Goal: Task Accomplishment & Management: Manage account settings

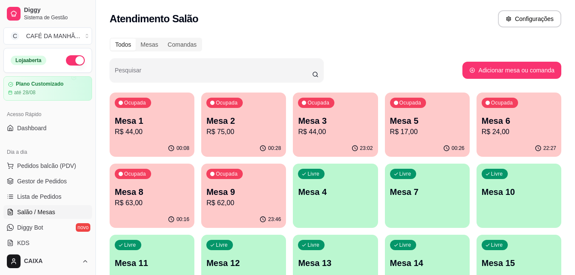
click at [173, 123] on p "Mesa 1" at bounding box center [152, 121] width 75 height 12
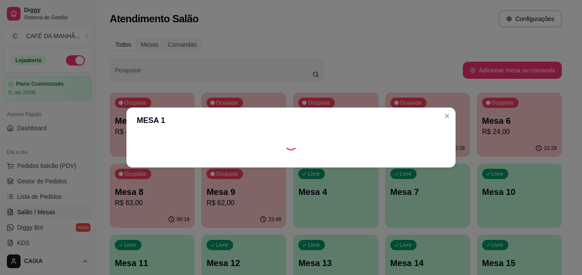
click at [137, 137] on div "Loading" at bounding box center [291, 144] width 308 height 14
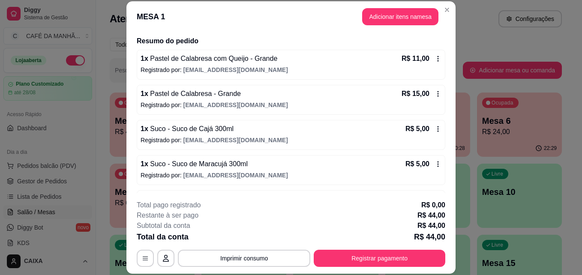
scroll to position [60, 0]
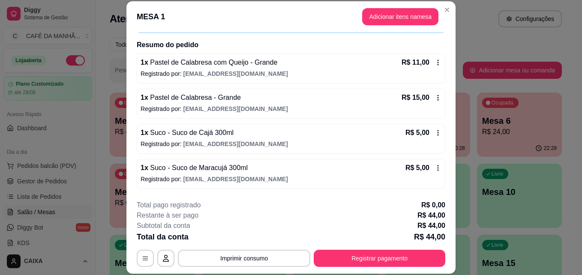
click at [314, 105] on p "Registrado por: [EMAIL_ADDRESS][DOMAIN_NAME]" at bounding box center [290, 109] width 301 height 9
click at [437, 97] on icon at bounding box center [437, 98] width 1 height 6
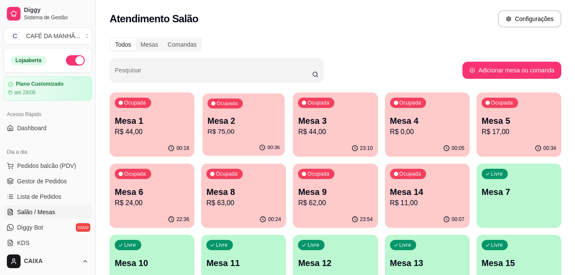
click at [239, 136] on p "R$ 75,00" at bounding box center [244, 132] width 72 height 10
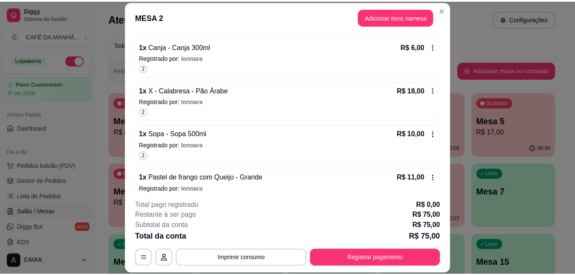
scroll to position [171, 0]
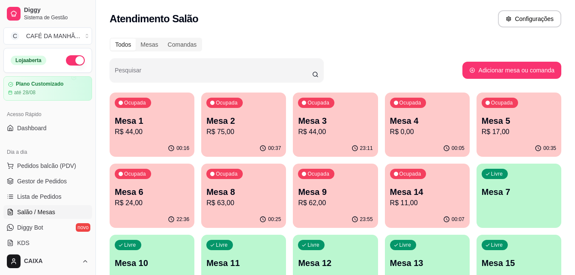
click at [467, 23] on div "Atendimento Salão Configurações" at bounding box center [336, 18] width 452 height 17
click at [422, 14] on div "Atendimento Salão Configurações" at bounding box center [336, 18] width 452 height 17
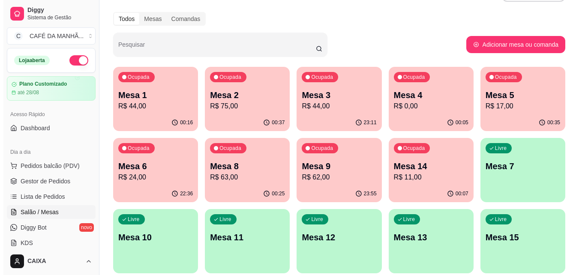
scroll to position [17, 0]
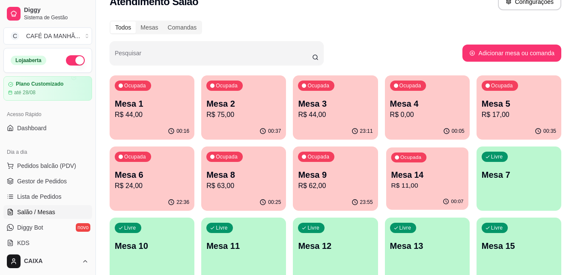
click at [429, 177] on p "Mesa 14" at bounding box center [427, 175] width 72 height 12
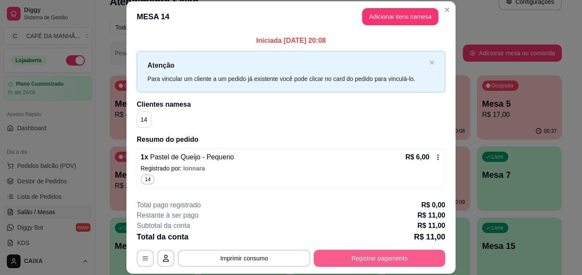
click at [374, 254] on button "Registrar pagamento" at bounding box center [379, 258] width 131 height 17
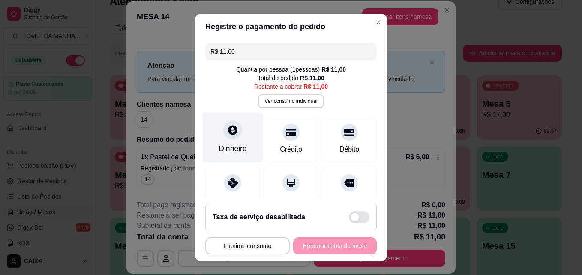
click at [227, 144] on div "Dinheiro" at bounding box center [232, 148] width 28 height 11
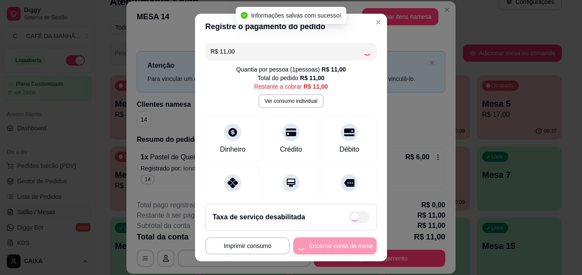
type input "R$ 0,00"
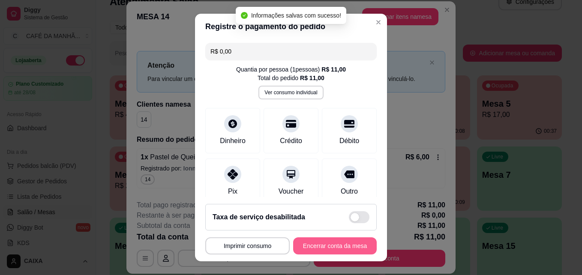
click at [342, 244] on button "Encerrar conta da mesa" at bounding box center [335, 245] width 84 height 17
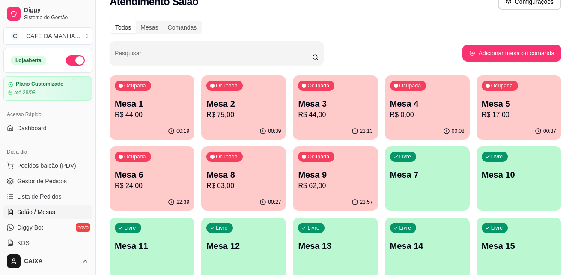
click at [447, 34] on div "Todos Mesas Comandas Pesquisar Adicionar mesa ou comanda Ocupada Mesa 1 R$ 44,0…" at bounding box center [335, 224] width 479 height 419
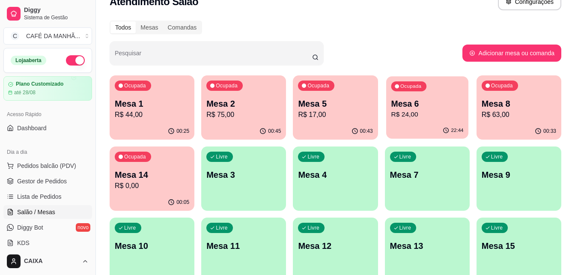
click at [411, 106] on p "Mesa 6" at bounding box center [427, 104] width 72 height 12
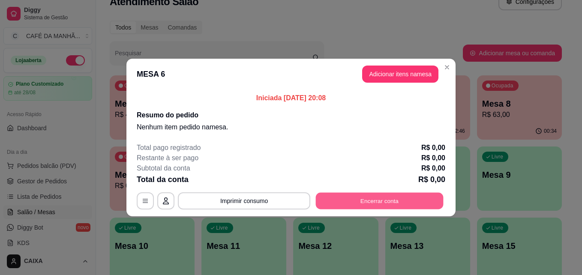
click at [359, 197] on button "Encerrar conta" at bounding box center [380, 201] width 128 height 17
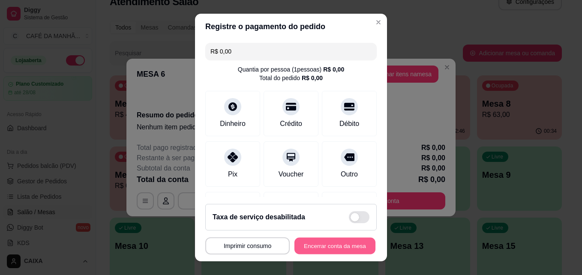
click at [335, 239] on button "Encerrar conta da mesa" at bounding box center [334, 246] width 81 height 17
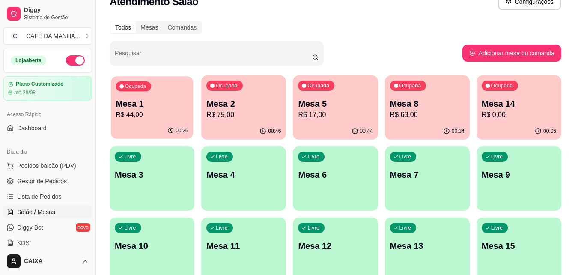
click at [169, 117] on p "R$ 44,00" at bounding box center [152, 115] width 72 height 10
click at [268, 91] on div "Ocupada Mesa 2 R$ 75,00" at bounding box center [244, 99] width 82 height 46
click at [176, 132] on div "00:26" at bounding box center [177, 130] width 21 height 7
click at [267, 102] on p "Mesa 2" at bounding box center [244, 104] width 72 height 12
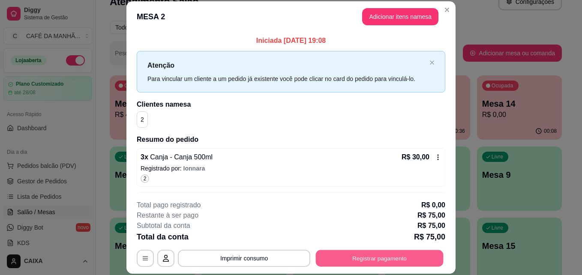
click at [362, 262] on button "Registrar pagamento" at bounding box center [380, 258] width 128 height 17
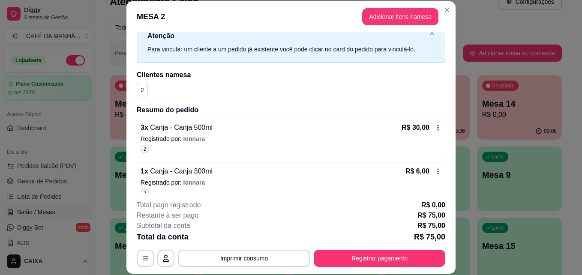
scroll to position [0, 0]
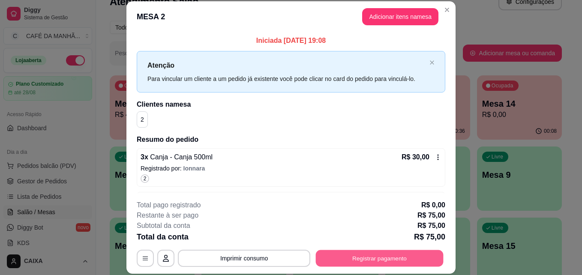
click at [417, 259] on button "Registrar pagamento" at bounding box center [380, 258] width 128 height 17
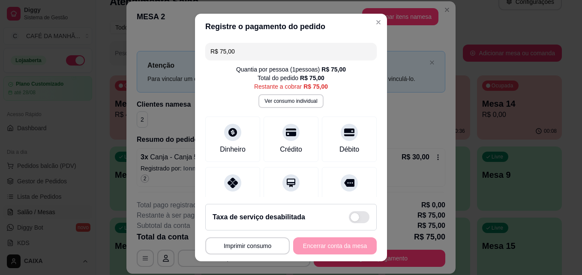
click at [323, 243] on div "**********" at bounding box center [290, 245] width 171 height 17
click at [341, 136] on div at bounding box center [349, 130] width 19 height 19
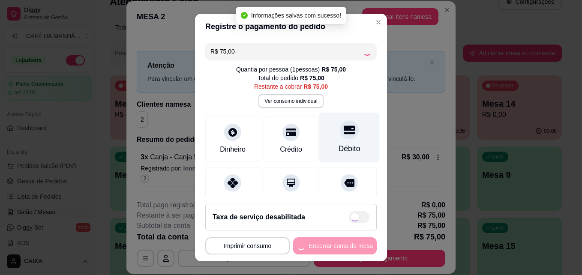
type input "R$ 0,00"
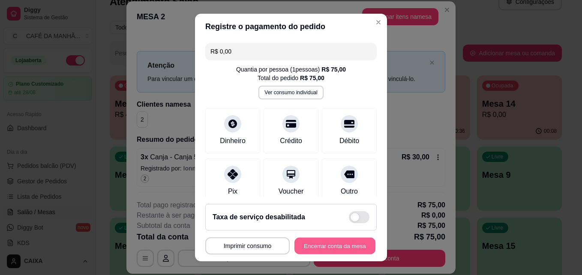
click at [338, 245] on button "Encerrar conta da mesa" at bounding box center [334, 246] width 81 height 17
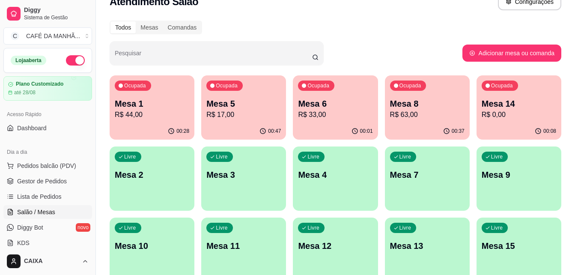
click at [519, 109] on p "Mesa 14" at bounding box center [519, 104] width 75 height 12
click at [441, 109] on div "Mesa 8 R$ 63,00" at bounding box center [427, 108] width 72 height 21
click at [273, 106] on p "Mesa 5" at bounding box center [244, 104] width 72 height 12
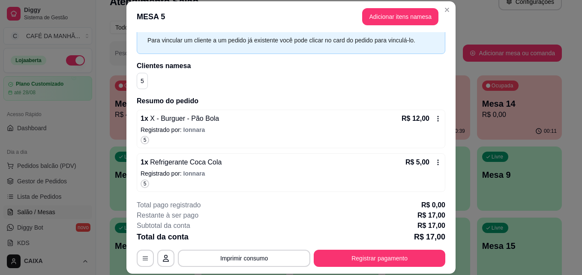
scroll to position [41, 0]
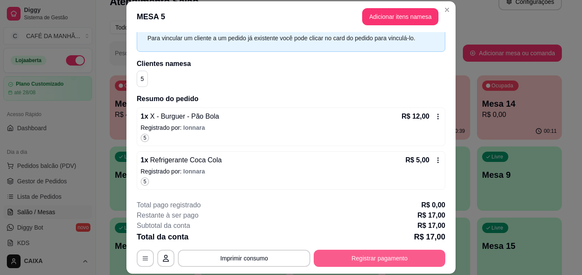
click at [370, 257] on button "Registrar pagamento" at bounding box center [379, 258] width 131 height 17
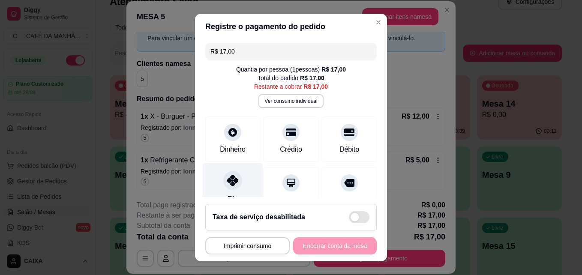
click at [225, 188] on div at bounding box center [232, 180] width 19 height 19
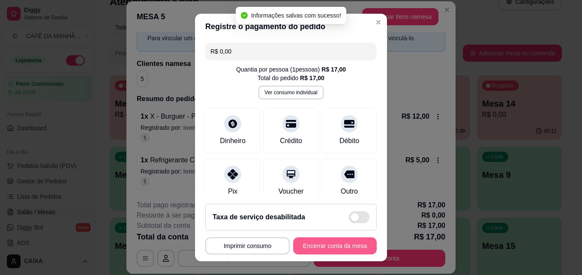
type input "R$ 0,00"
click at [313, 246] on button "Encerrar conta da mesa" at bounding box center [334, 246] width 81 height 17
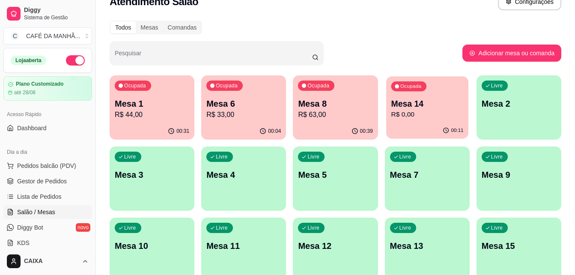
click at [447, 105] on p "Mesa 14" at bounding box center [427, 104] width 72 height 12
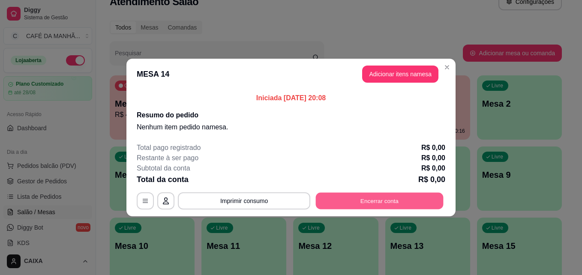
click at [397, 207] on button "Encerrar conta" at bounding box center [380, 201] width 128 height 17
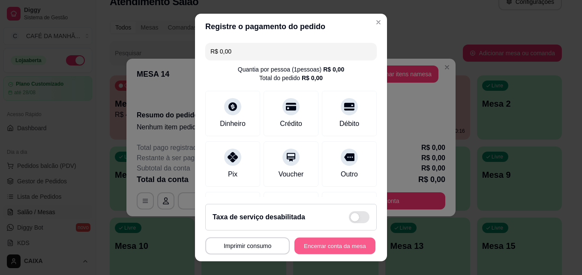
click at [353, 242] on button "Encerrar conta da mesa" at bounding box center [334, 246] width 81 height 17
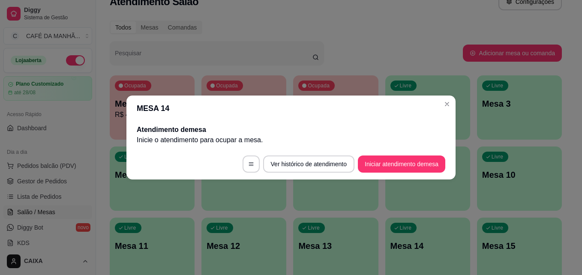
click at [403, 123] on div "Atendimento de mesa Inicie o atendimento para ocupar a mesa ." at bounding box center [290, 134] width 329 height 27
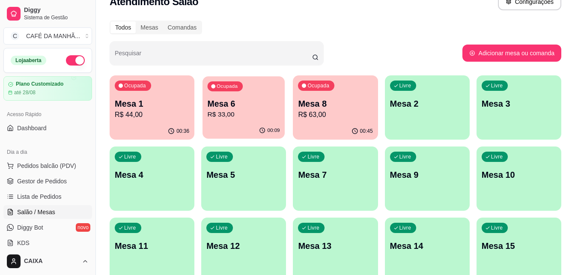
click at [255, 105] on p "Mesa 6" at bounding box center [244, 104] width 72 height 12
click at [327, 29] on div "Todos Mesas Comandas" at bounding box center [336, 28] width 452 height 14
click at [267, 111] on p "R$ 33,00" at bounding box center [244, 115] width 72 height 10
click at [261, 112] on p "R$ 33,00" at bounding box center [244, 115] width 72 height 10
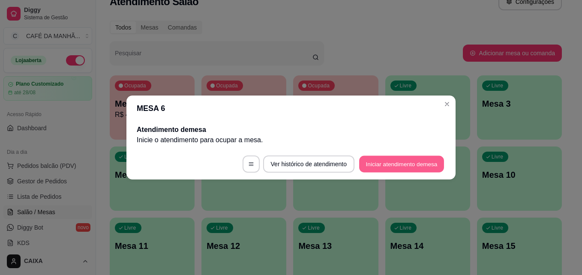
click at [369, 167] on button "Iniciar atendimento de mesa" at bounding box center [401, 164] width 85 height 17
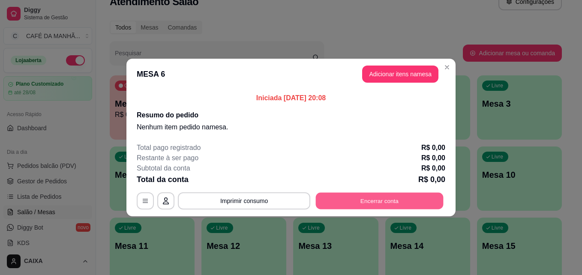
click at [337, 199] on button "Encerrar conta" at bounding box center [380, 201] width 128 height 17
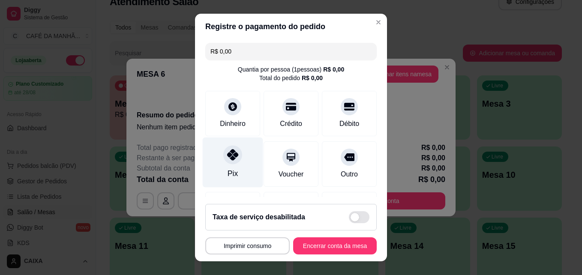
click at [238, 166] on div "Pix" at bounding box center [233, 162] width 60 height 50
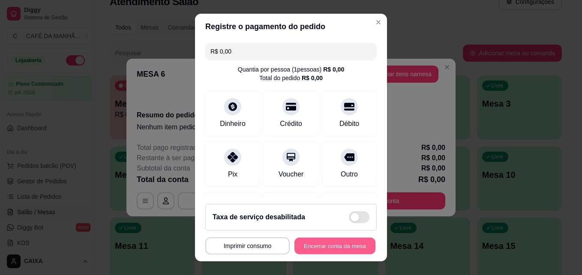
click at [311, 249] on button "Encerrar conta da mesa" at bounding box center [334, 246] width 81 height 17
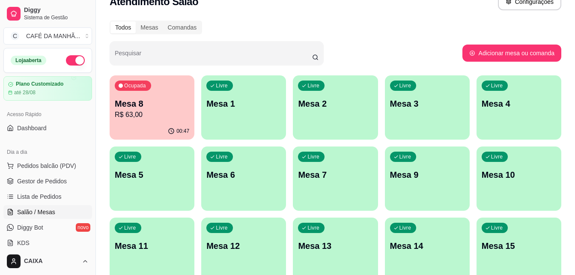
click at [431, 23] on div "Todos Mesas Comandas" at bounding box center [336, 28] width 452 height 14
click at [165, 96] on div "Ocupada Mesa 8 R$ 63,00" at bounding box center [152, 99] width 82 height 46
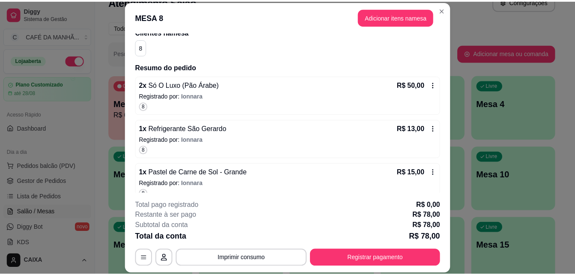
scroll to position [84, 0]
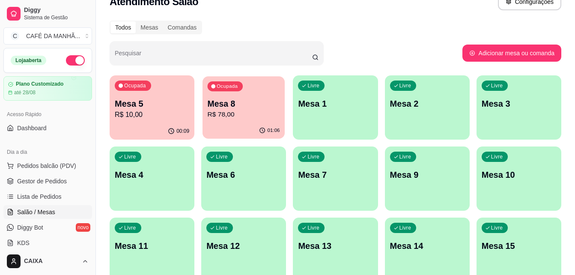
click at [253, 111] on p "R$ 78,00" at bounding box center [244, 115] width 72 height 10
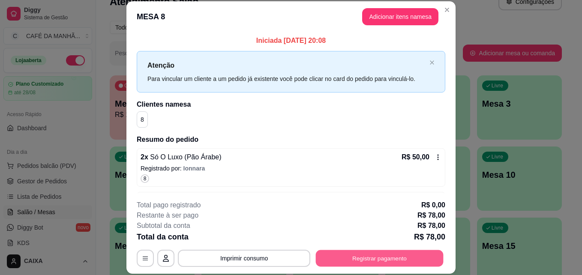
click at [353, 253] on button "Registrar pagamento" at bounding box center [380, 258] width 128 height 17
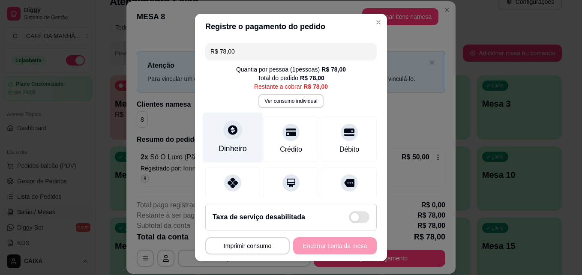
click at [221, 140] on div "Dinheiro" at bounding box center [233, 138] width 60 height 50
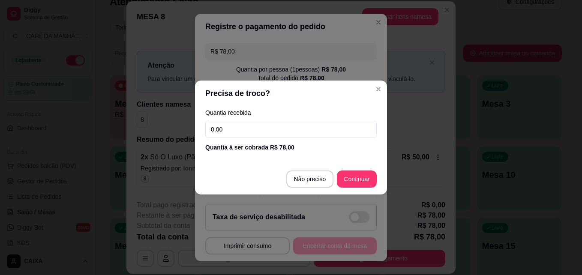
click at [236, 128] on input "0,00" at bounding box center [290, 129] width 171 height 17
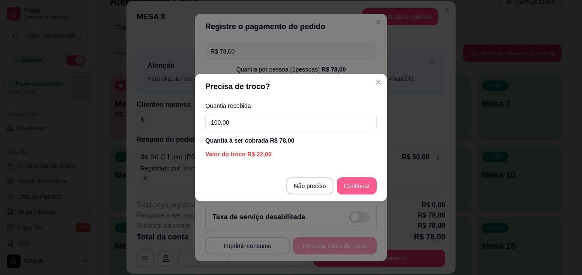
type input "100,00"
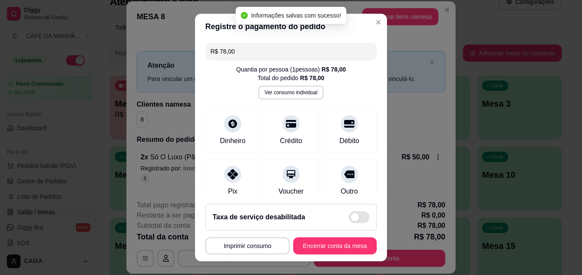
type input "R$ 0,00"
click at [325, 245] on button "Encerrar conta da mesa" at bounding box center [334, 246] width 81 height 17
